Goal: Information Seeking & Learning: Understand process/instructions

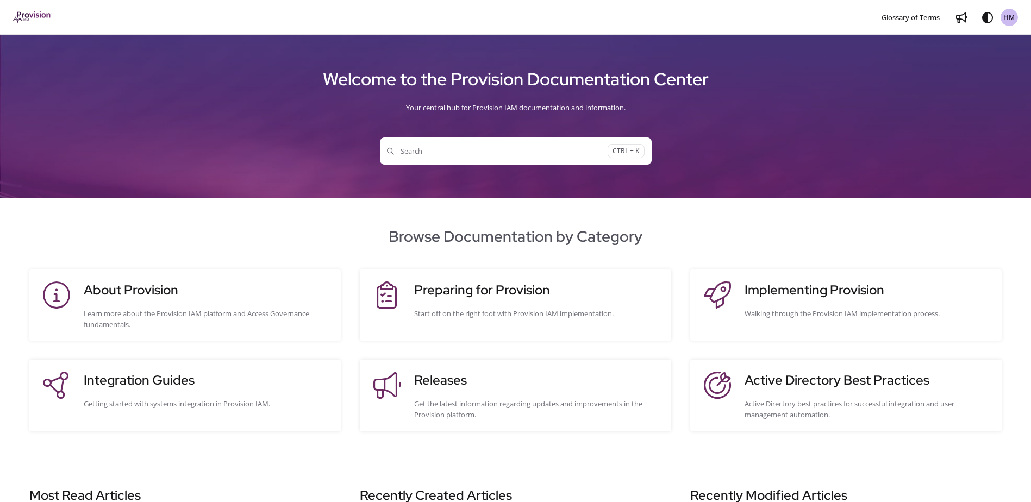
click at [430, 159] on button "Search CTRL + K" at bounding box center [516, 151] width 272 height 27
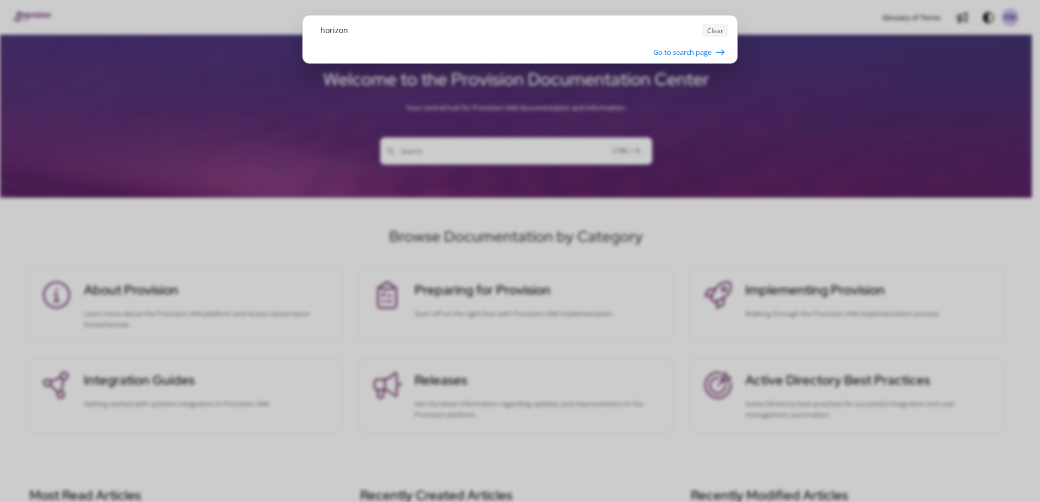
type input "horizon"
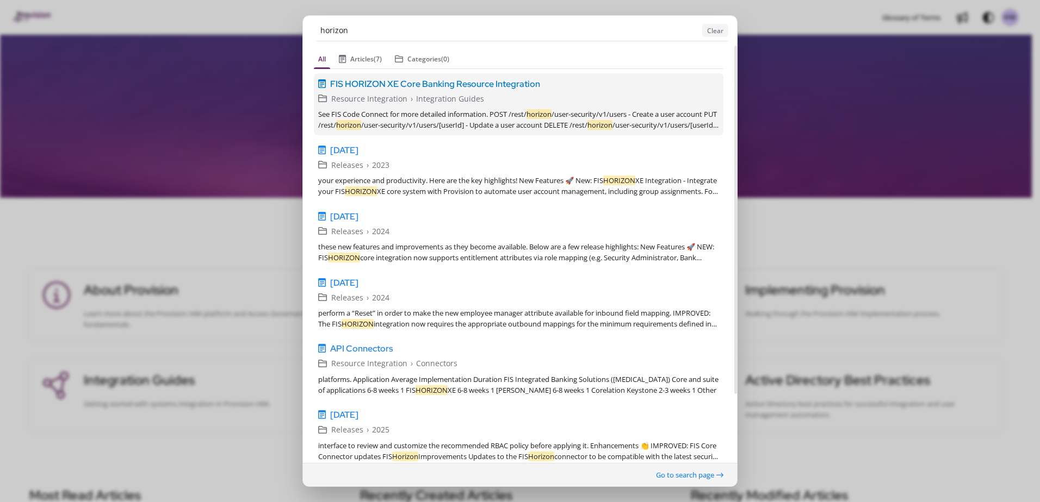
click at [502, 89] on span "FIS HORIZON XE Core Banking Resource Integration" at bounding box center [435, 83] width 210 height 13
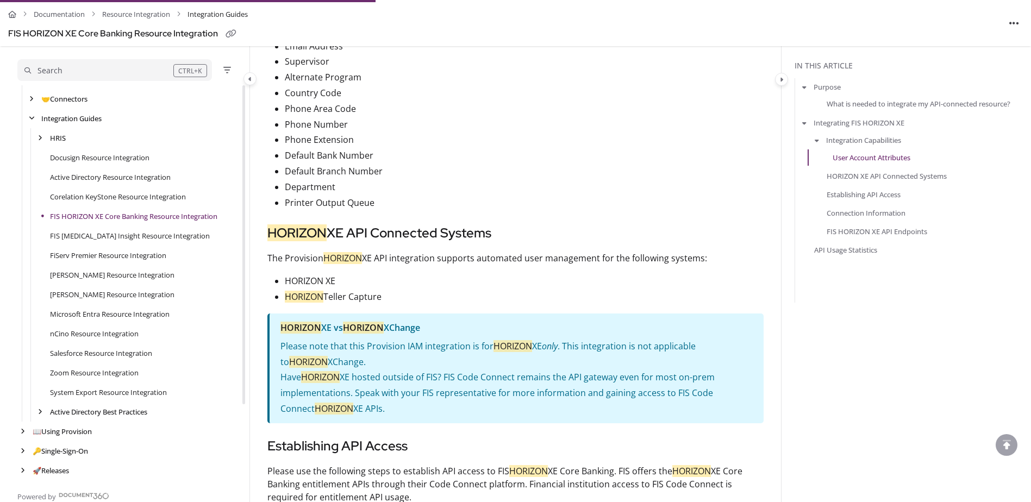
scroll to position [1111, 0]
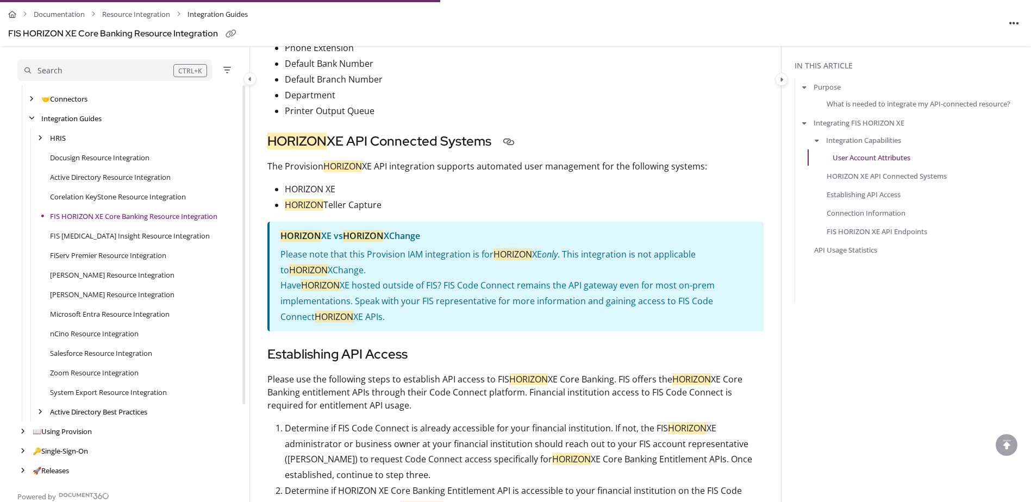
drag, startPoint x: 289, startPoint y: 150, endPoint x: 274, endPoint y: 150, distance: 14.7
click at [274, 150] on mark "HORIZON" at bounding box center [297, 141] width 59 height 17
click at [277, 150] on mark "HORIZON" at bounding box center [297, 141] width 59 height 17
drag, startPoint x: 277, startPoint y: 150, endPoint x: 577, endPoint y: 203, distance: 304.8
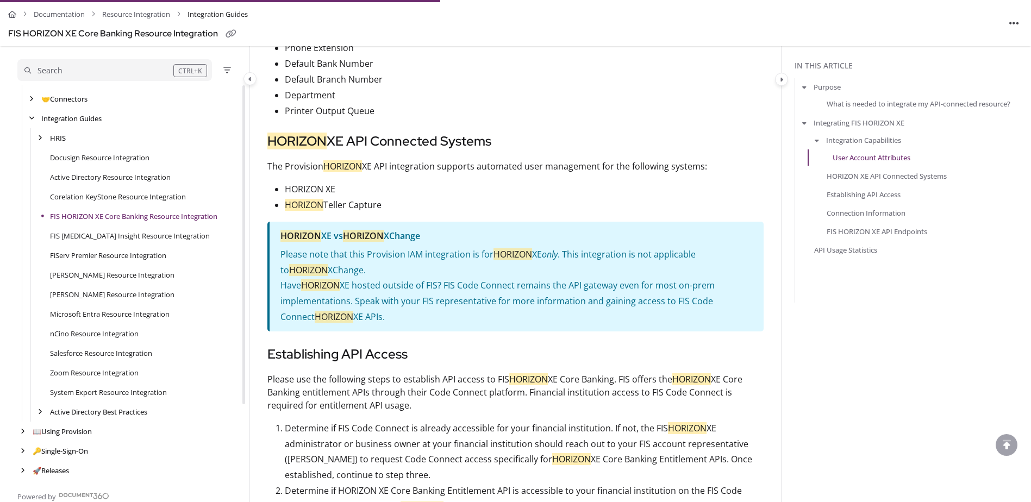
click at [577, 197] on p "HORIZON XE" at bounding box center [524, 190] width 479 height 16
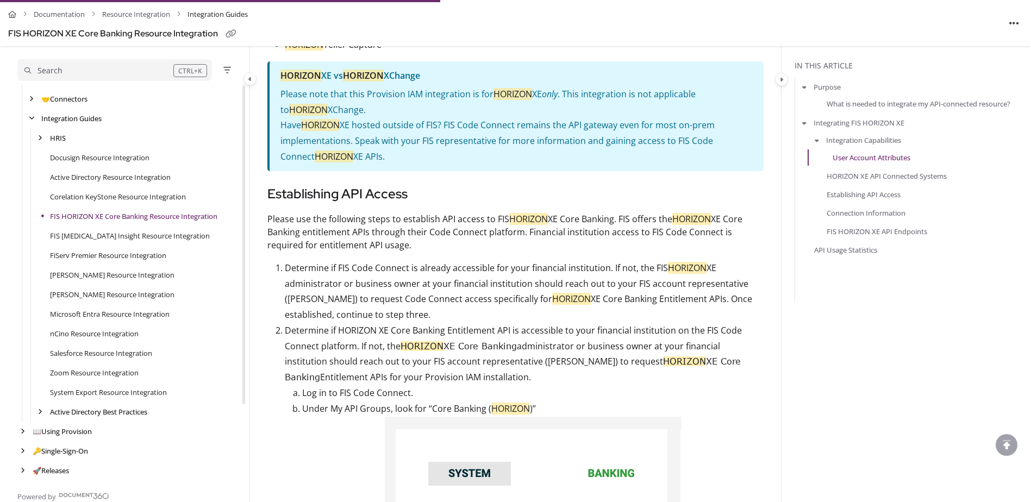
scroll to position [1438, 0]
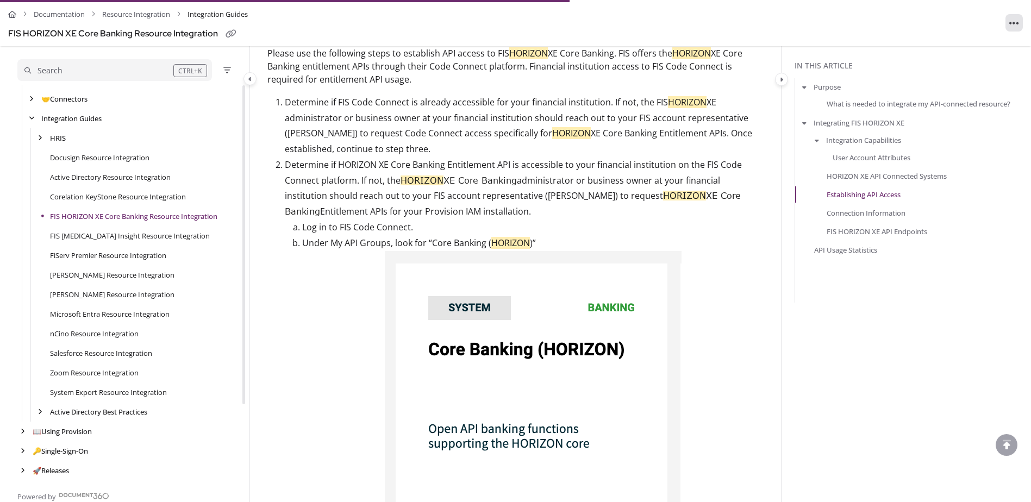
click at [1018, 15] on button "Article more options" at bounding box center [1014, 22] width 17 height 17
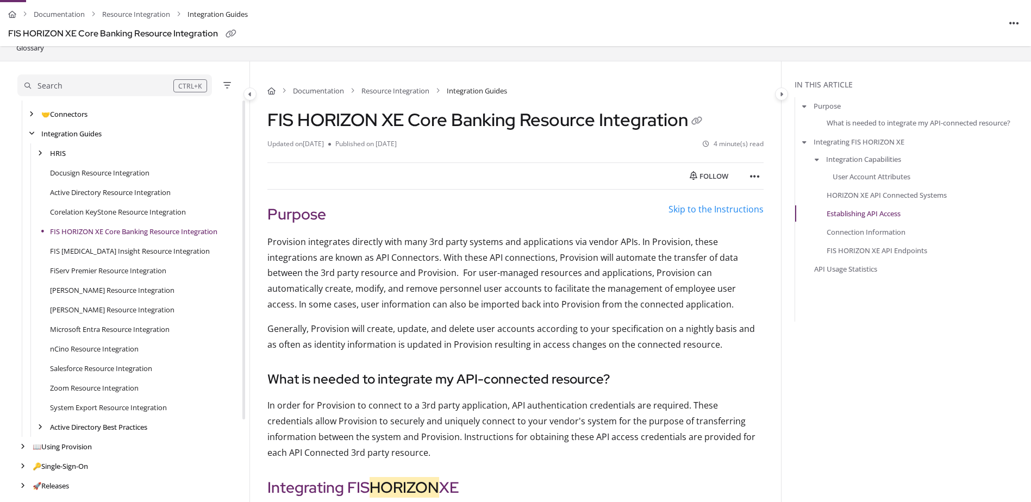
scroll to position [109, 0]
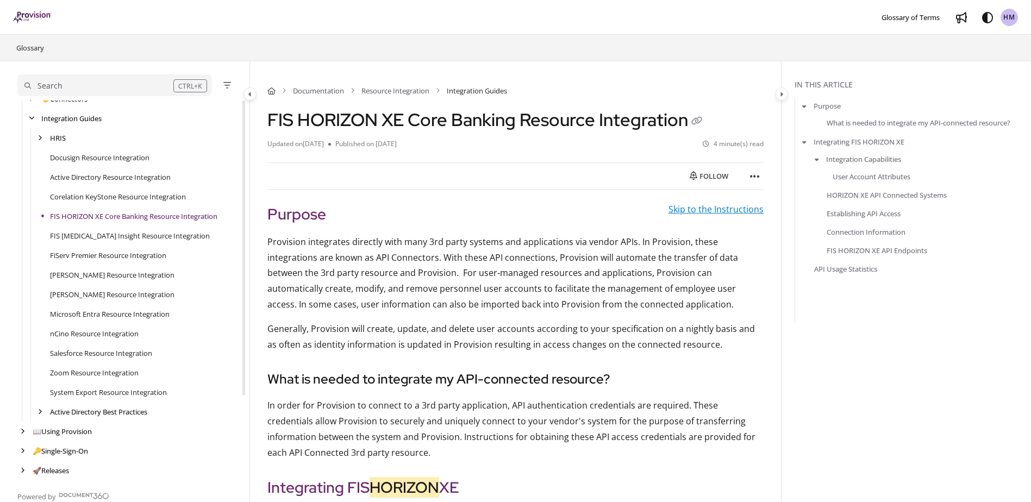
click at [691, 213] on link "Skip to the Instructions" at bounding box center [716, 209] width 95 height 12
click at [748, 173] on button "Article more options" at bounding box center [755, 175] width 17 height 17
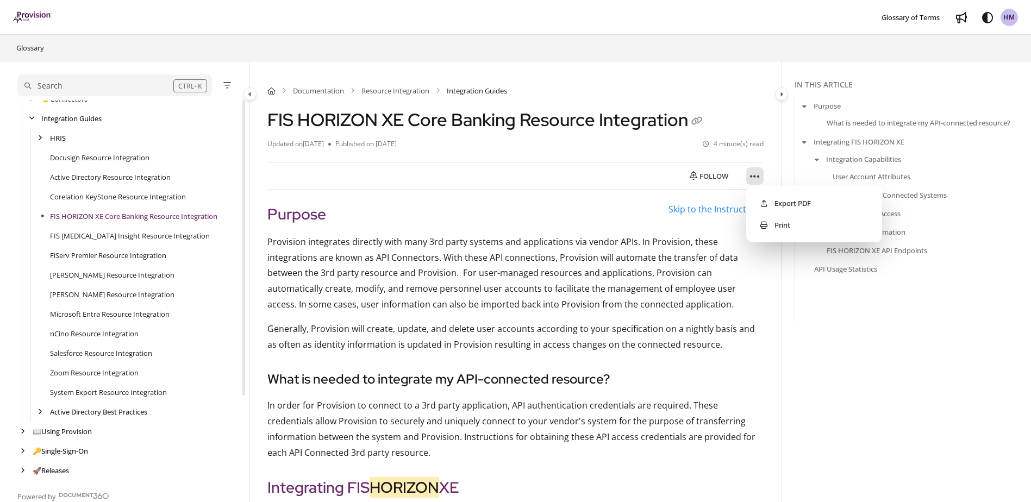
click at [748, 173] on button "Article more options" at bounding box center [755, 175] width 17 height 17
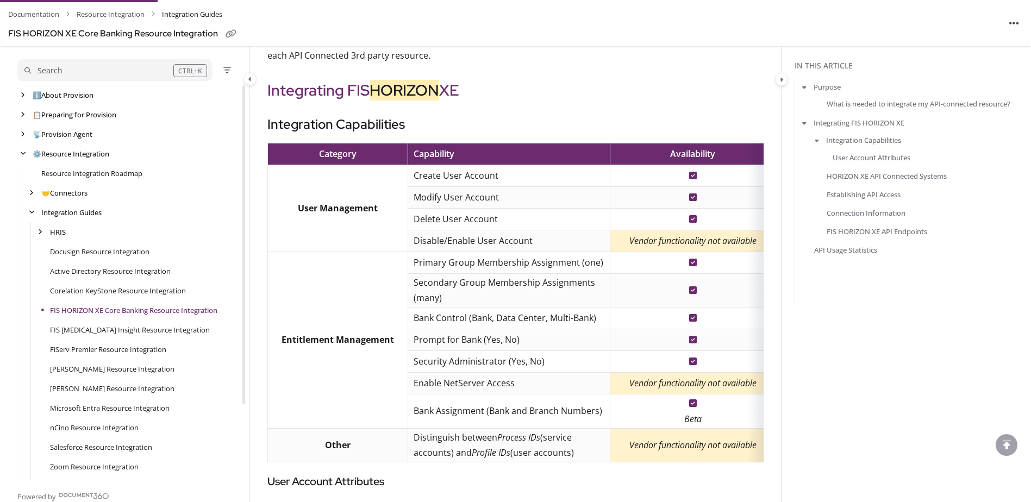
scroll to position [94, 0]
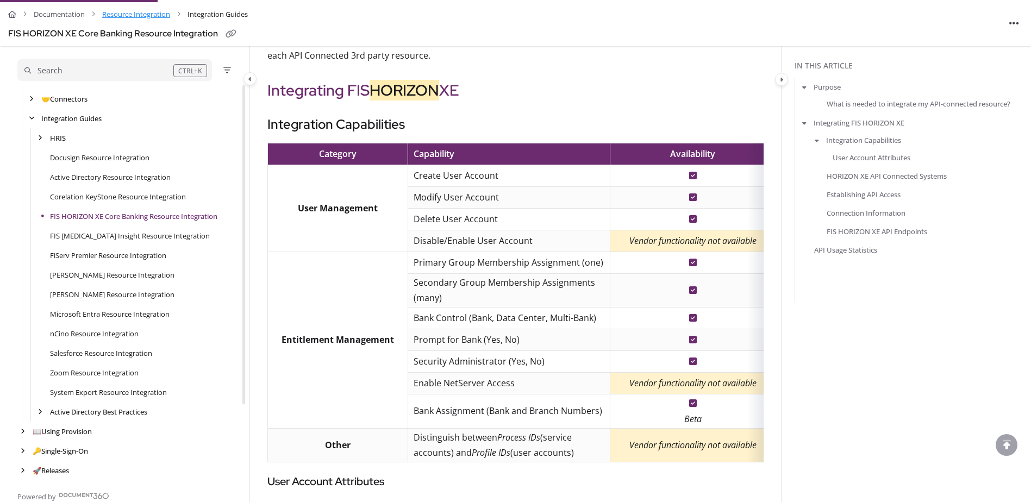
click at [141, 14] on link "Resource Integration" at bounding box center [136, 15] width 68 height 16
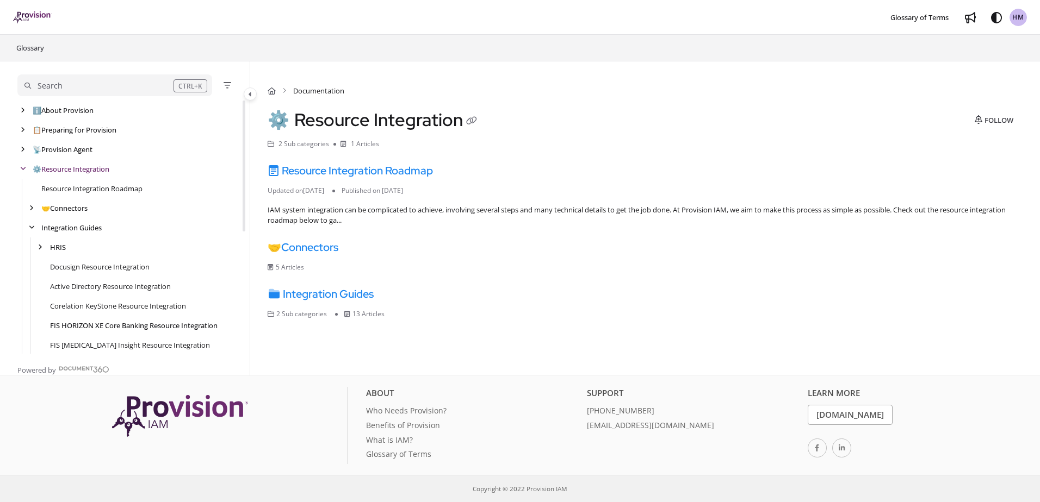
click at [134, 321] on link "FIS HORIZON XE Core Banking Resource Integration" at bounding box center [133, 325] width 167 height 11
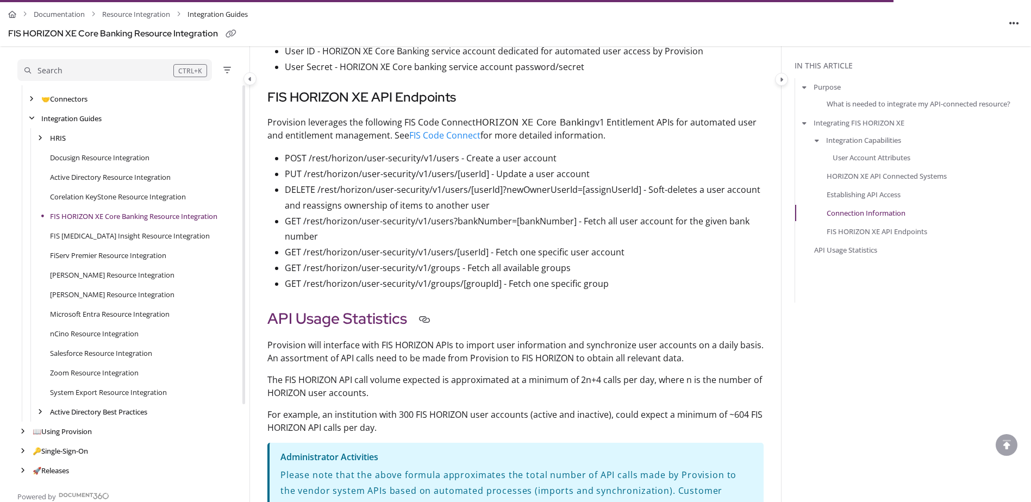
scroll to position [2229, 0]
